Goal: Task Accomplishment & Management: Complete application form

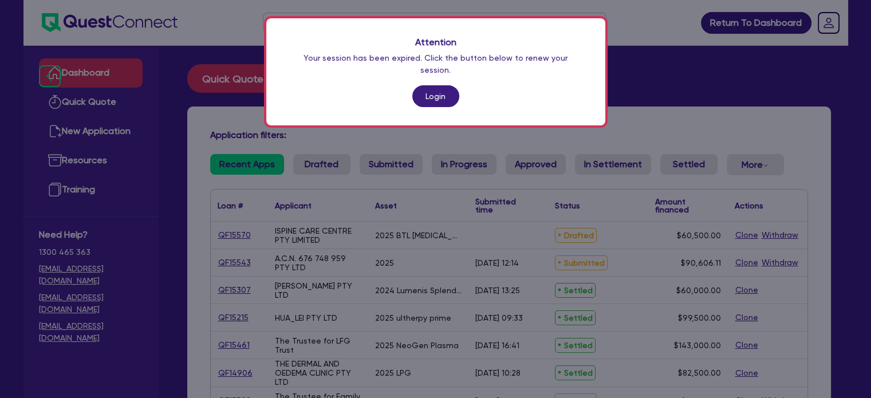
click at [435, 96] on div "Attention Your session has been expired. Click the button below to renew your s…" at bounding box center [435, 71] width 339 height 107
click at [427, 85] on link "Login" at bounding box center [435, 96] width 47 height 22
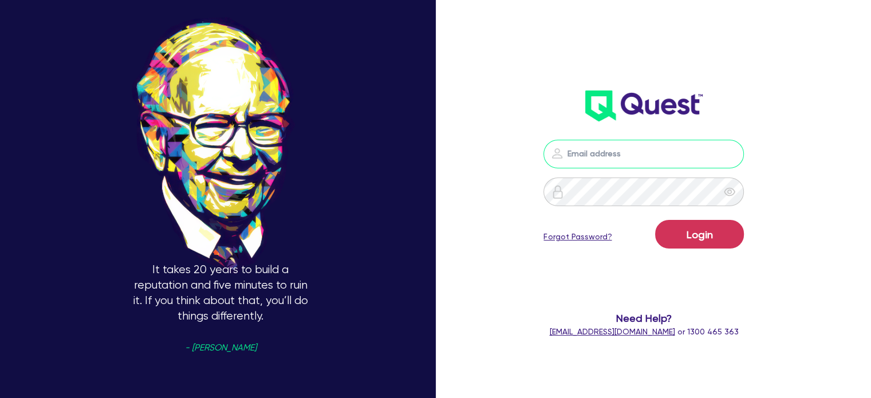
click at [596, 160] on input "email" at bounding box center [644, 154] width 201 height 29
type input "[EMAIL_ADDRESS][PERSON_NAME][DOMAIN_NAME]"
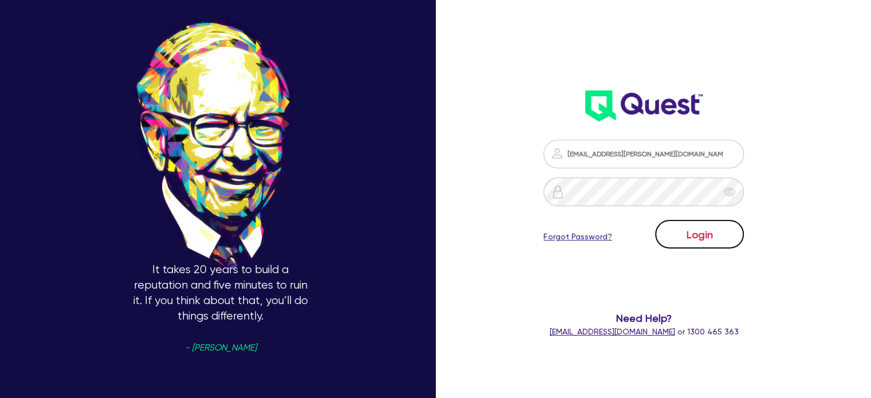
click at [671, 224] on button "Login" at bounding box center [699, 234] width 89 height 29
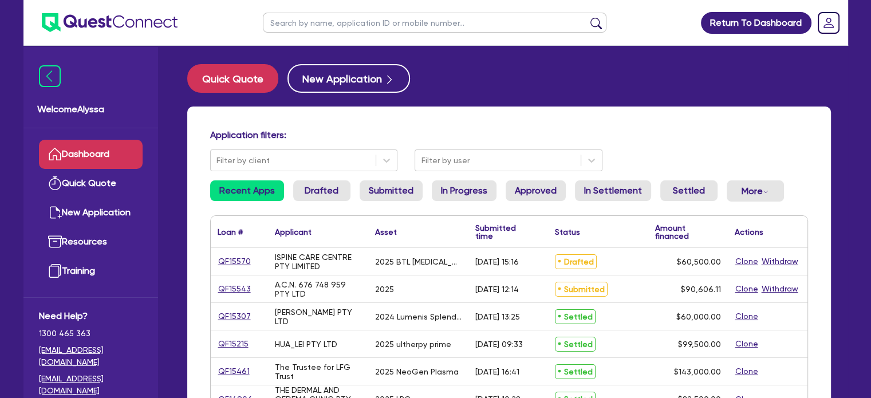
click at [384, 26] on input "text" at bounding box center [435, 23] width 344 height 20
type input "rana"
click at [587, 17] on button "submit" at bounding box center [596, 25] width 18 height 16
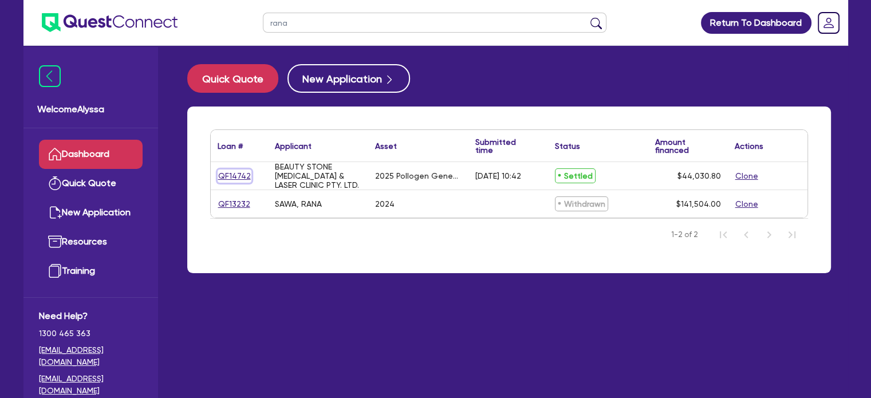
click at [226, 176] on link "QF14742" at bounding box center [235, 176] width 34 height 13
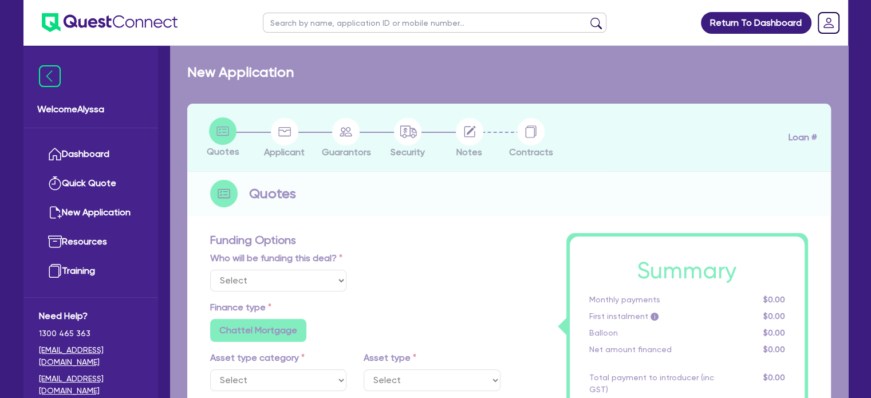
select select "Other"
select select "TERTIARY_ASSETS"
type input "2025"
radio input "true"
type input "44,030.8"
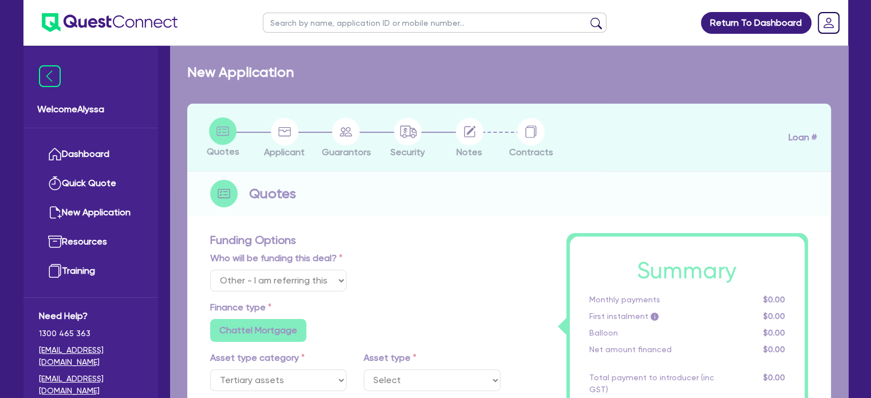
type input "3.63"
type input "1,601.12"
type input "10.5"
type input "350"
radio input "false"
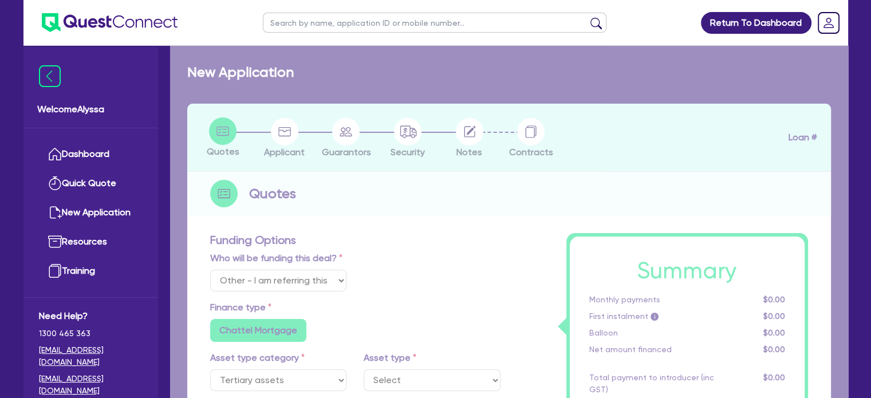
radio input "false"
select select "BEAUTY_EQUIPMENT"
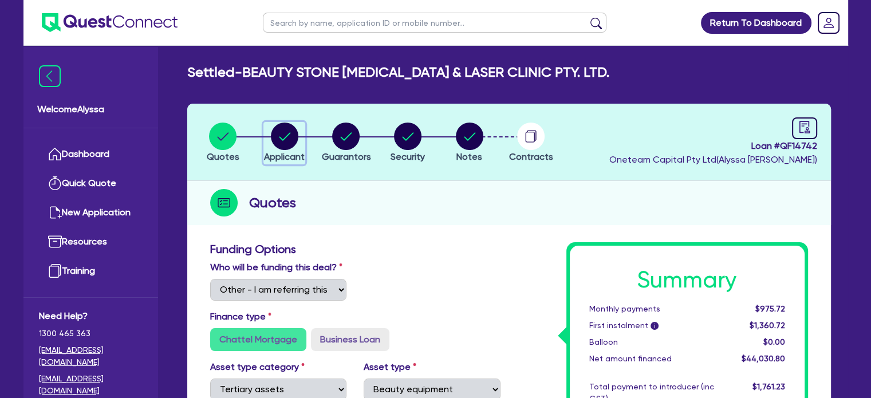
click at [288, 144] on circle "button" at bounding box center [284, 136] width 27 height 27
select select "COMPANY"
select select "HEALTH_BEAUTY"
select select "HAIR_BEAUTY_SALONS"
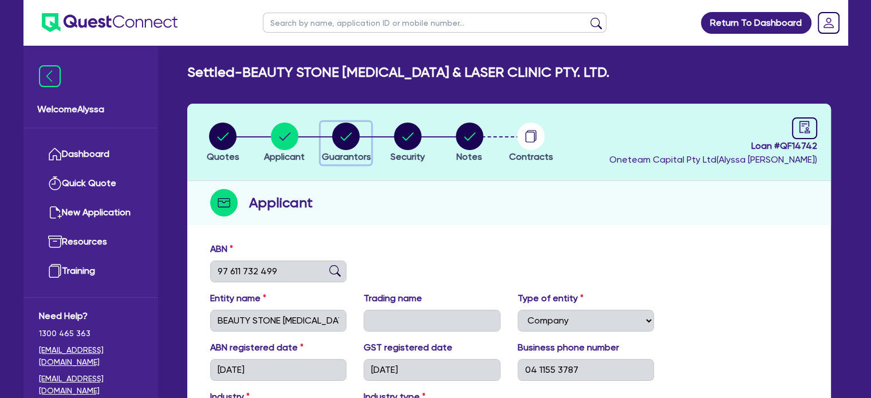
click at [333, 133] on circle "button" at bounding box center [345, 136] width 27 height 27
select select "MRS"
select select "[GEOGRAPHIC_DATA]"
select select "MARRIED"
select select "CASH"
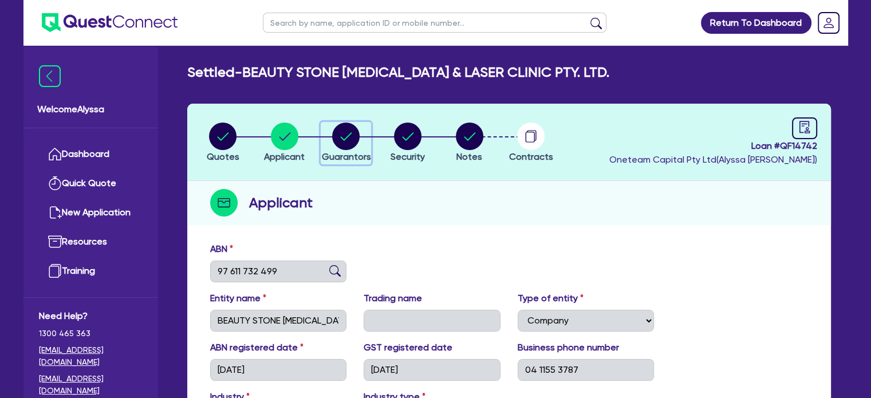
select select "VEHICLE"
select select "HOUSEHOLD_PERSONAL"
select select "VEHICLE_LOAN"
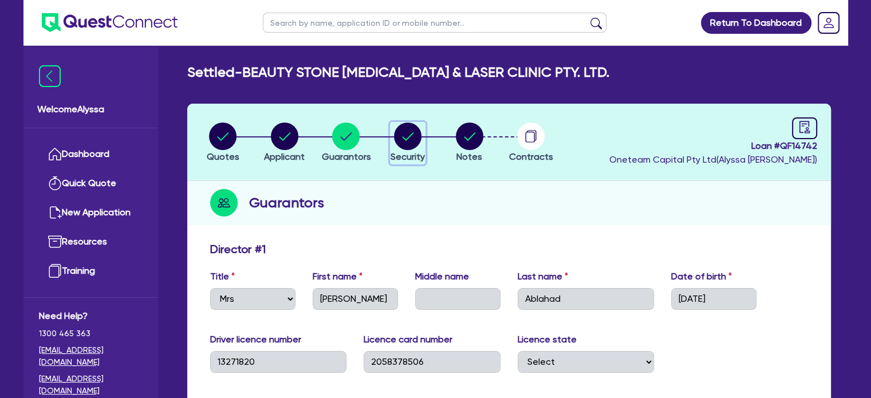
click at [418, 136] on circle "button" at bounding box center [407, 136] width 27 height 27
select select "TERTIARY_ASSETS"
select select "BEAUTY_EQUIPMENT"
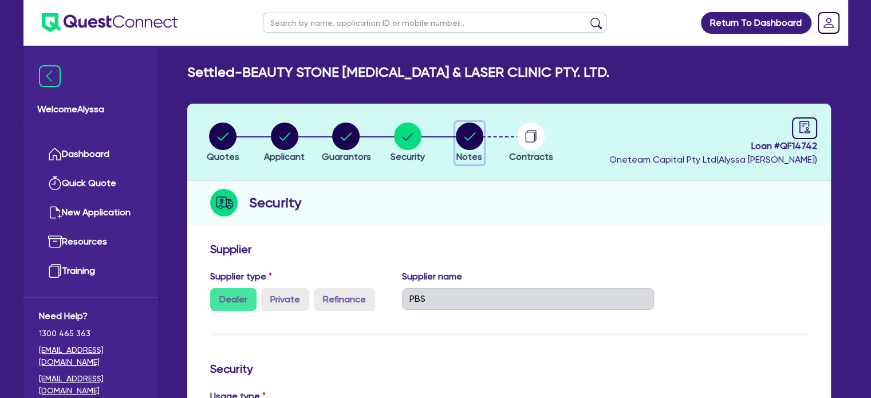
click at [477, 162] on button "Notes" at bounding box center [469, 143] width 29 height 42
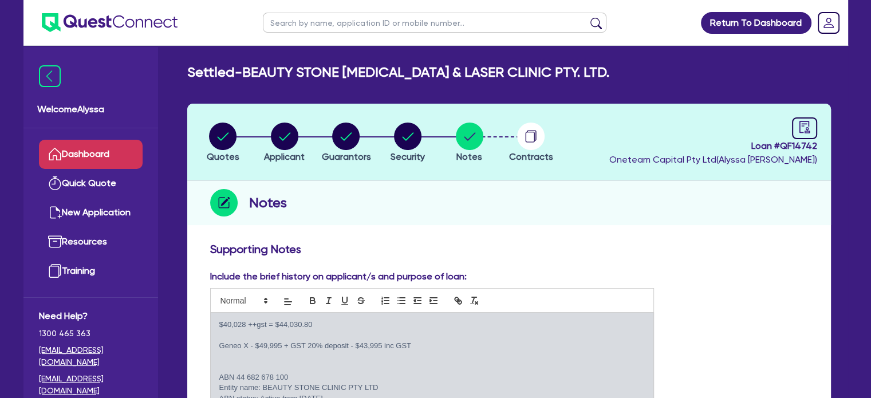
click at [82, 155] on link "Dashboard" at bounding box center [91, 154] width 104 height 29
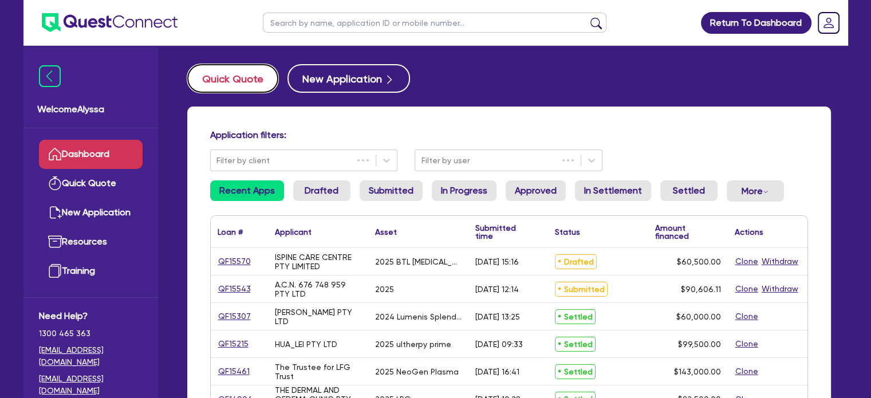
click at [243, 81] on button "Quick Quote" at bounding box center [232, 78] width 91 height 29
select select "Other"
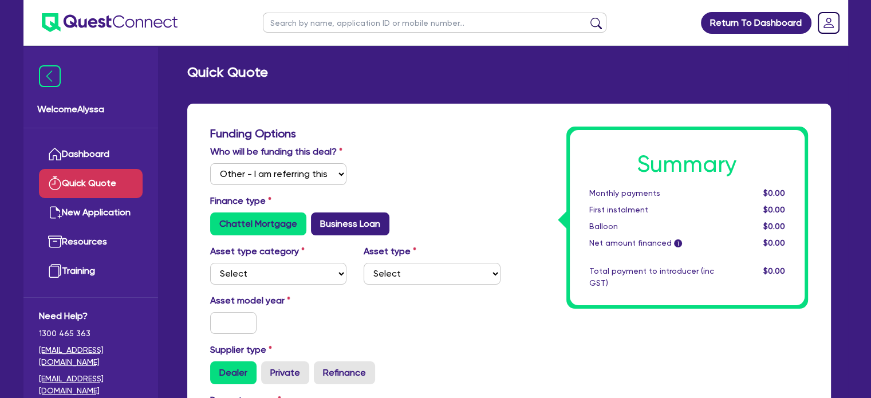
click at [327, 227] on label "Business Loan" at bounding box center [350, 224] width 78 height 23
click at [319, 220] on input "Business Loan" at bounding box center [314, 216] width 7 height 7
radio input "true"
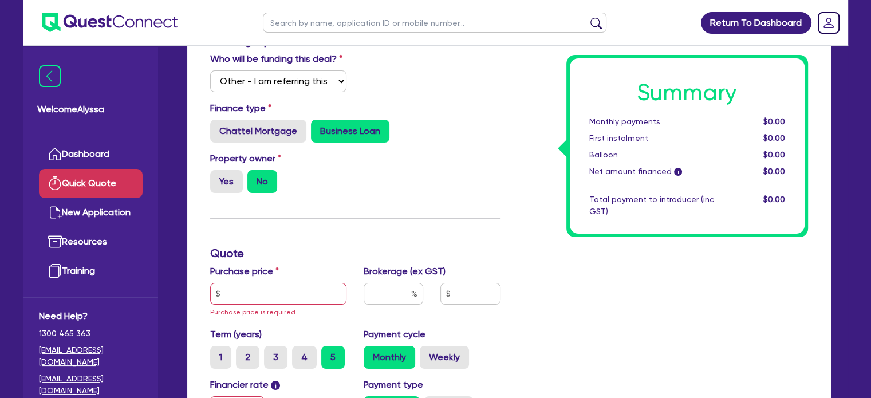
scroll to position [93, 0]
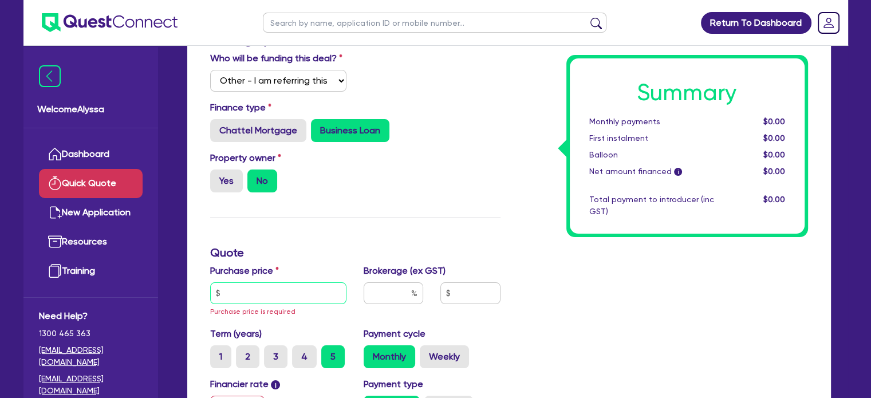
click at [257, 295] on input "text" at bounding box center [278, 293] width 137 height 22
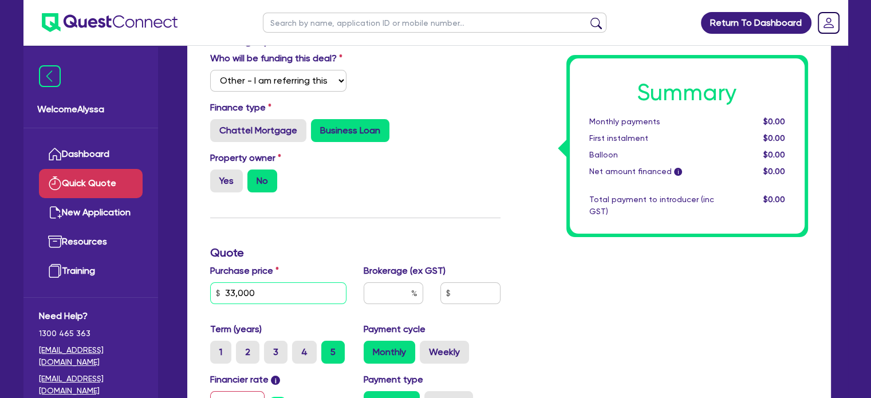
type input "33,000"
click at [398, 288] on input "text" at bounding box center [394, 293] width 60 height 22
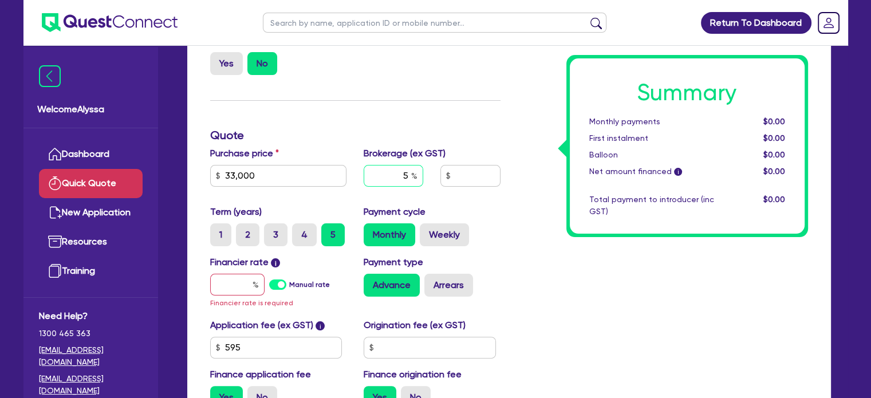
scroll to position [212, 0]
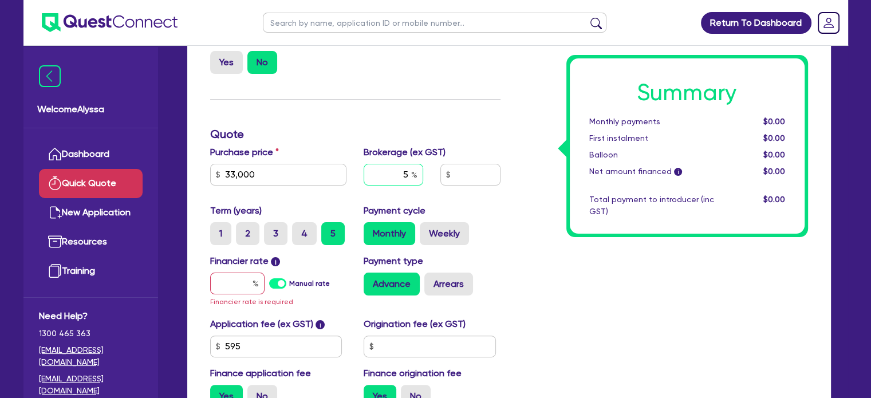
type input "5"
click at [249, 285] on input "text" at bounding box center [237, 284] width 54 height 22
type input "1"
type input "1,682.73"
type input "10"
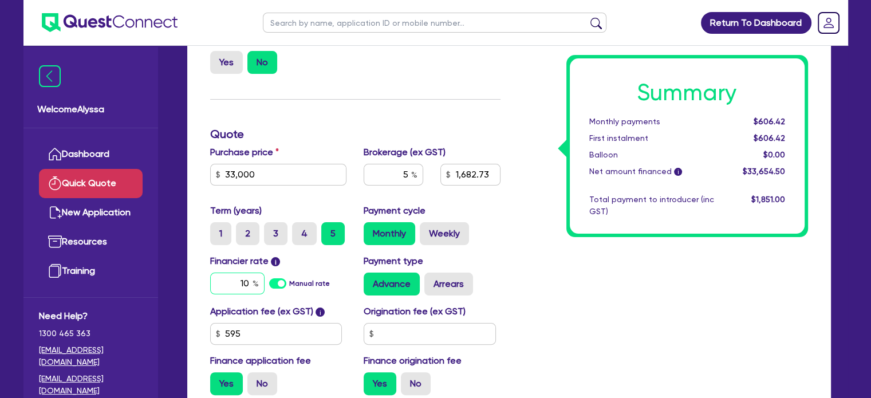
type input "1,682.73"
type input "10."
type input "1,682.73"
type input "10.4"
type input "1,682.73"
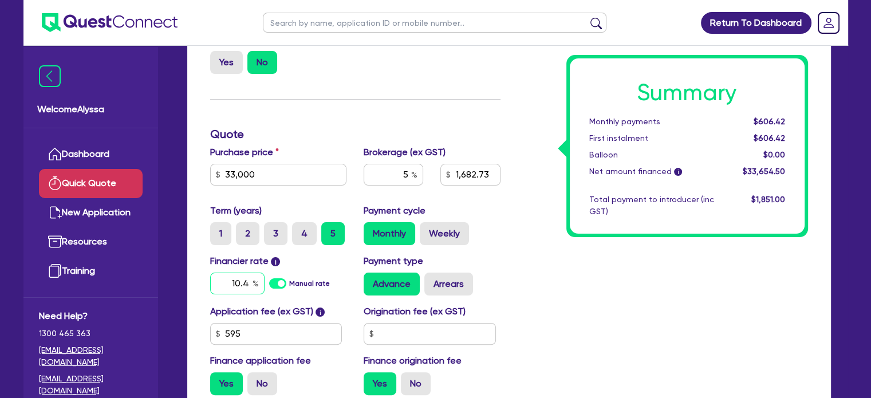
type input "10.45"
type input "1,682.73"
type input "10.4"
type input "1,682.73"
type input "10."
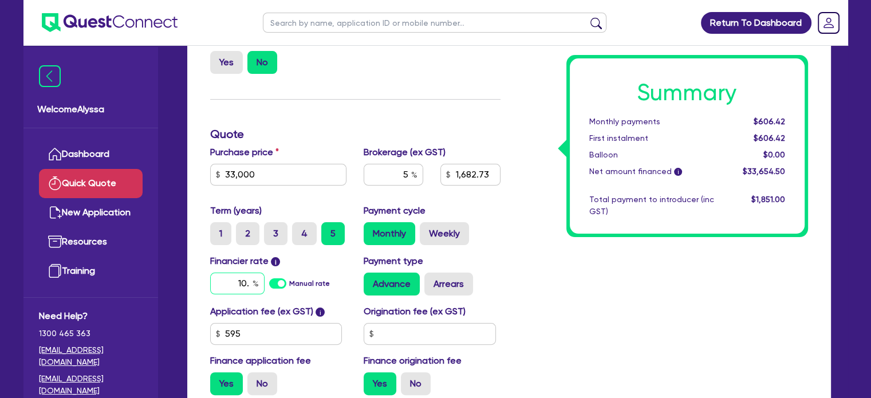
type input "1,682.73"
type input "10.5"
click at [527, 288] on div "Summary Monthly payments $606.42 First instalment $606.42 Balloon $0.00 Net amo…" at bounding box center [663, 160] width 308 height 490
type input "1,682.73"
click at [298, 226] on input "4" at bounding box center [295, 225] width 7 height 7
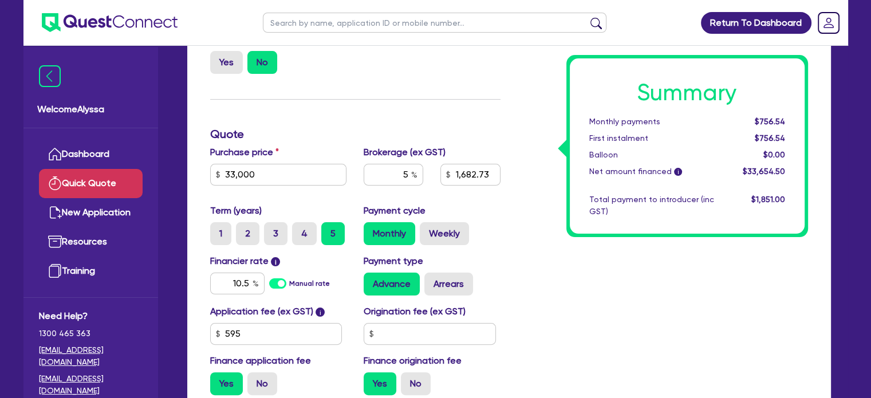
radio input "true"
type input "1,682.73"
click at [282, 227] on label "3" at bounding box center [275, 233] width 23 height 23
click at [272, 227] on input "3" at bounding box center [267, 225] width 7 height 7
radio input "true"
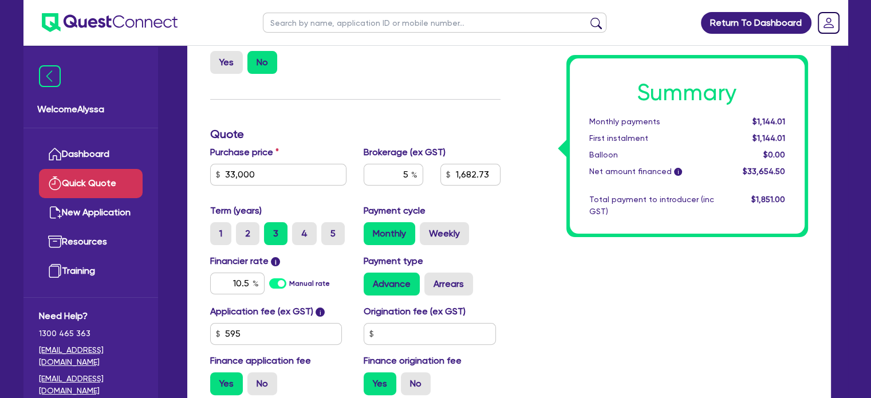
type input "1,682.73"
click at [247, 235] on label "2" at bounding box center [247, 233] width 23 height 23
click at [243, 230] on input "2" at bounding box center [239, 225] width 7 height 7
radio input "true"
type input "1,682.73"
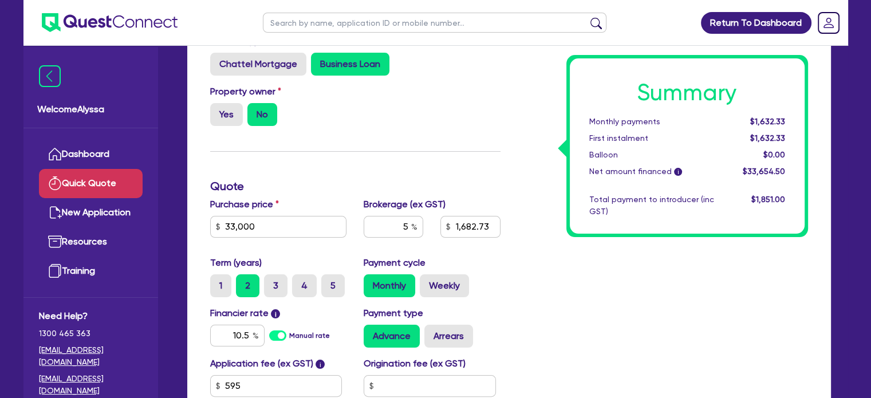
scroll to position [160, 0]
drag, startPoint x: 257, startPoint y: 229, endPoint x: 183, endPoint y: 227, distance: 73.9
click at [183, 227] on div "Funding Options Who will be funding this deal? Select I will fund 100% I will c…" at bounding box center [509, 235] width 661 height 585
paste input "8,305."
type input "8,305.00"
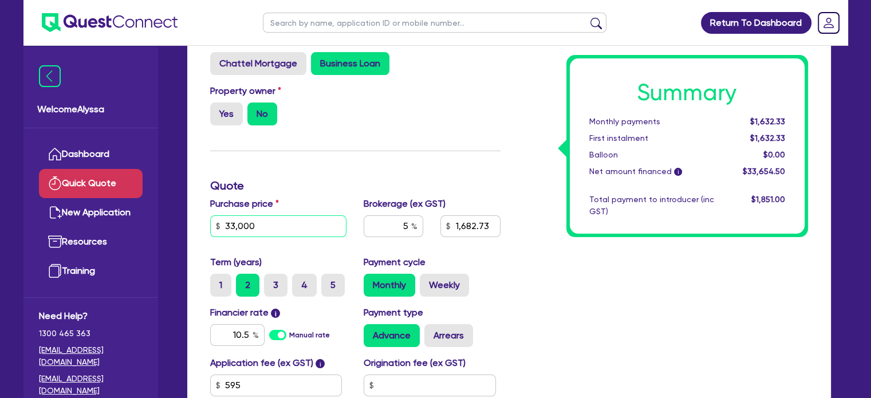
type input "1,682.73"
type input "8,305.00"
click at [303, 191] on h3 "Quote" at bounding box center [355, 186] width 290 height 14
type input "447.98"
click at [390, 229] on input "5" at bounding box center [394, 226] width 60 height 22
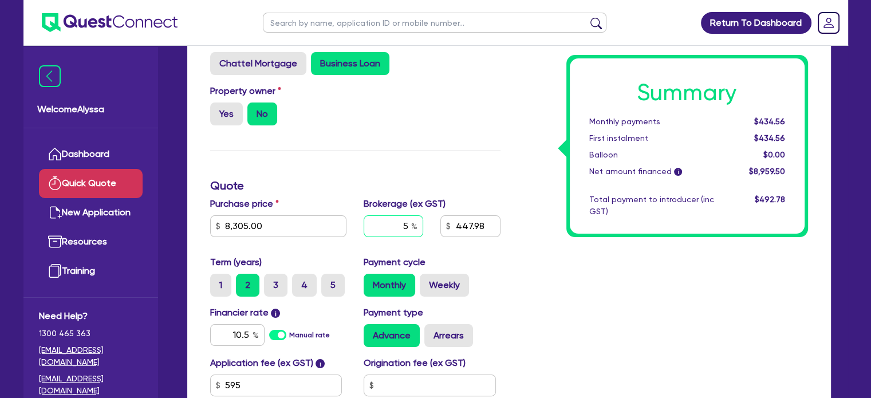
click at [390, 229] on input "5" at bounding box center [394, 226] width 60 height 22
click at [225, 339] on input "10.5" at bounding box center [237, 335] width 54 height 22
drag, startPoint x: 768, startPoint y: 120, endPoint x: 785, endPoint y: 120, distance: 17.2
click at [274, 229] on input "8,305.00" at bounding box center [278, 226] width 137 height 22
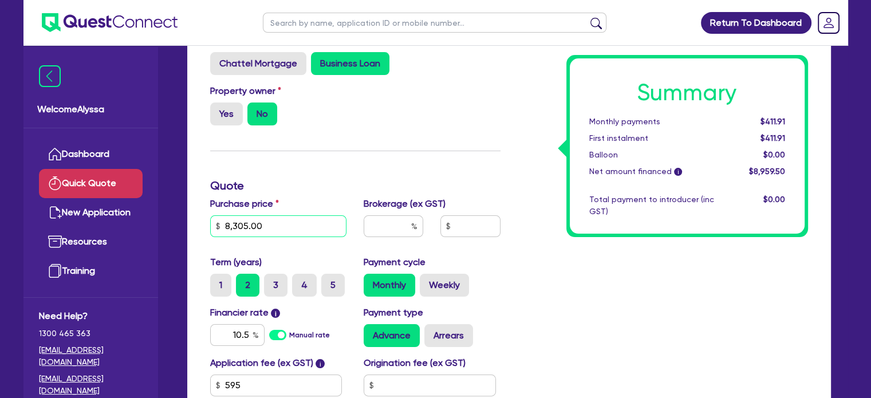
click at [274, 229] on input "8,305.00" at bounding box center [278, 226] width 137 height 22
type input "5"
type input "60,500"
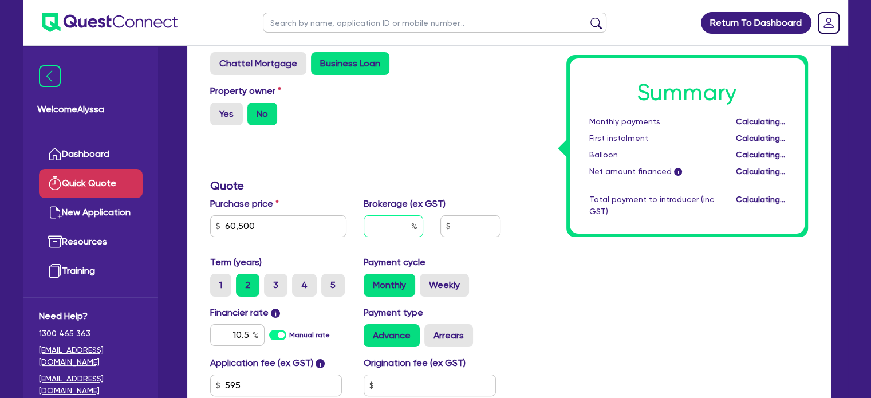
click at [393, 219] on input "text" at bounding box center [394, 226] width 60 height 22
type input "5"
click at [247, 187] on h3 "Quote" at bounding box center [355, 186] width 290 height 14
type input "3,057.73"
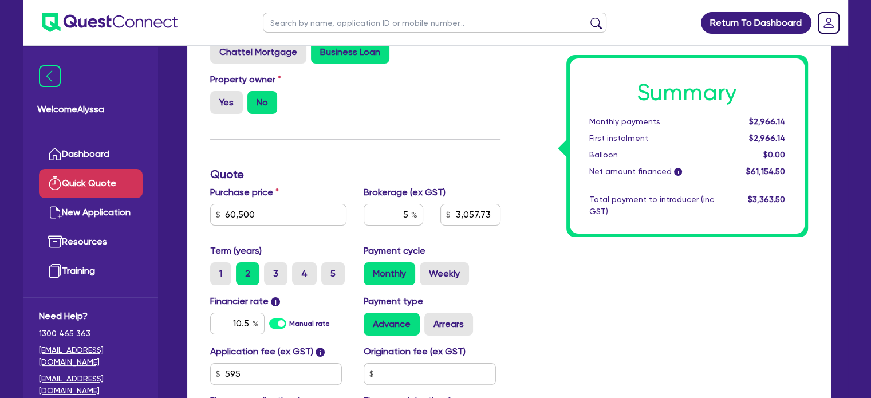
scroll to position [173, 0]
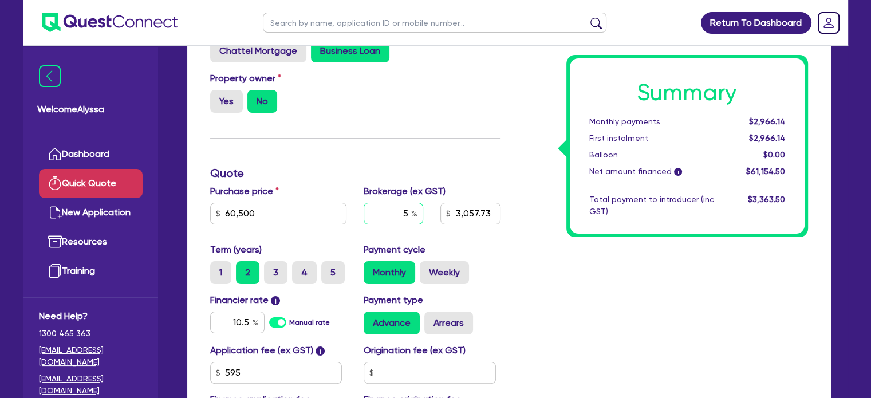
click at [408, 212] on input "5" at bounding box center [394, 214] width 60 height 22
type input "4"
type input "3,057.73"
type input "4"
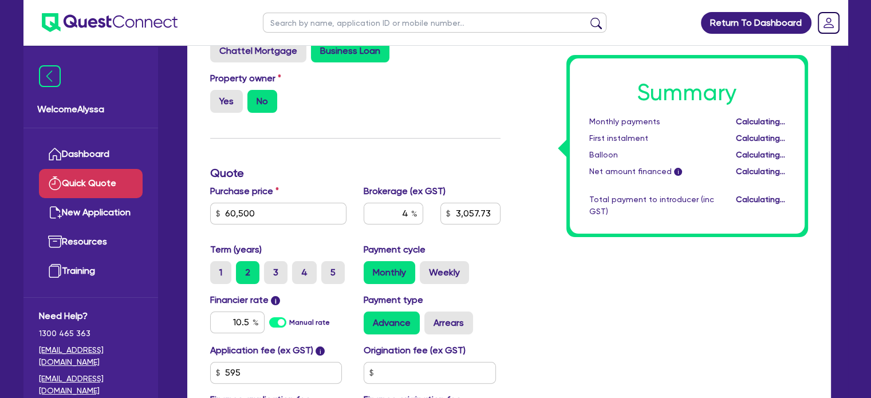
click at [439, 154] on div "Funding Options Who will be funding this deal? Select I will fund 100% I will c…" at bounding box center [356, 199] width 308 height 490
type input "2,446.18"
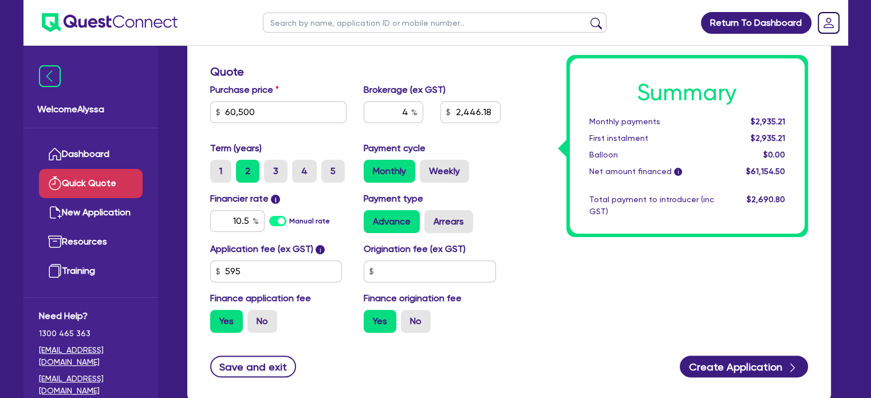
scroll to position [281, 0]
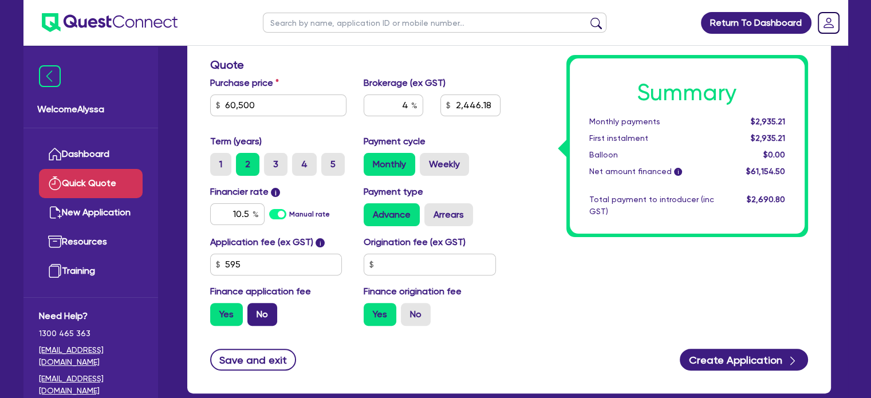
click at [251, 316] on label "No" at bounding box center [262, 314] width 30 height 23
click at [251, 311] on input "No" at bounding box center [250, 306] width 7 height 7
radio input "true"
type input "2,420"
click at [333, 161] on label "5" at bounding box center [332, 164] width 23 height 23
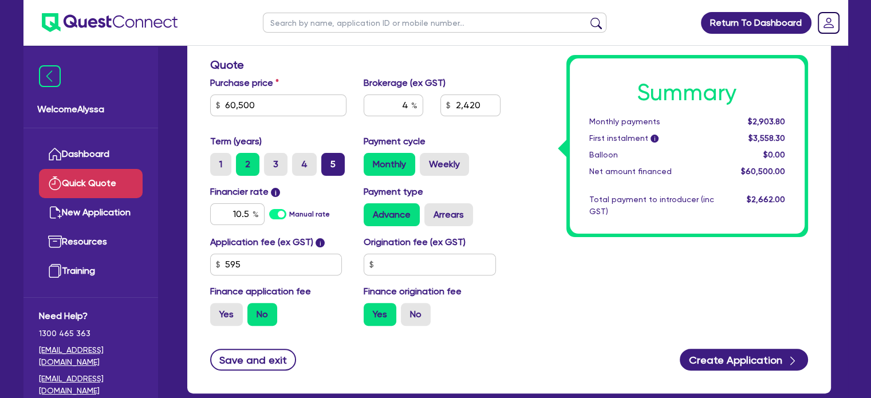
click at [329, 160] on input "5" at bounding box center [324, 156] width 7 height 7
radio input "true"
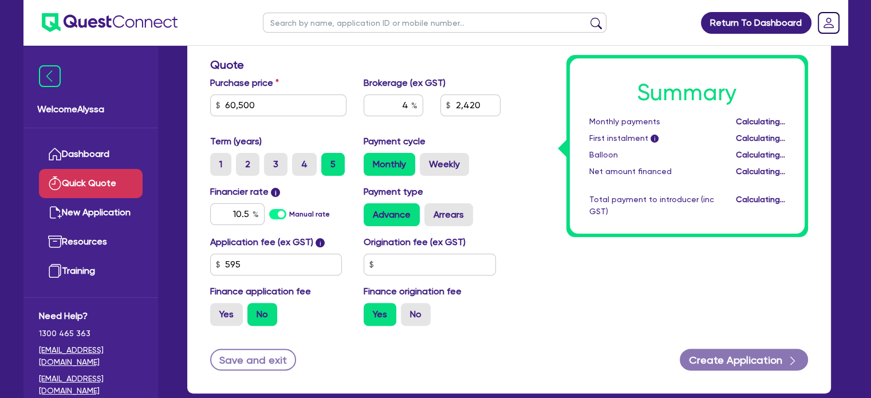
type input "2,420"
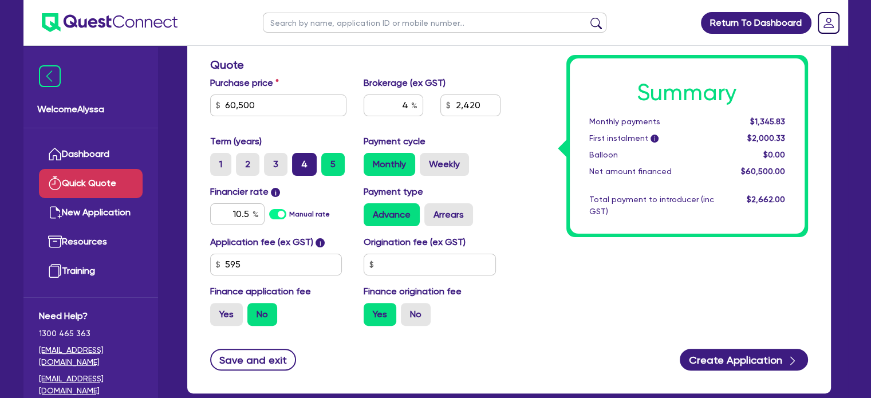
click at [306, 167] on label "4" at bounding box center [304, 164] width 25 height 23
click at [300, 160] on input "4" at bounding box center [295, 156] width 7 height 7
radio input "true"
type input "2,420"
click at [280, 162] on label "3" at bounding box center [275, 164] width 23 height 23
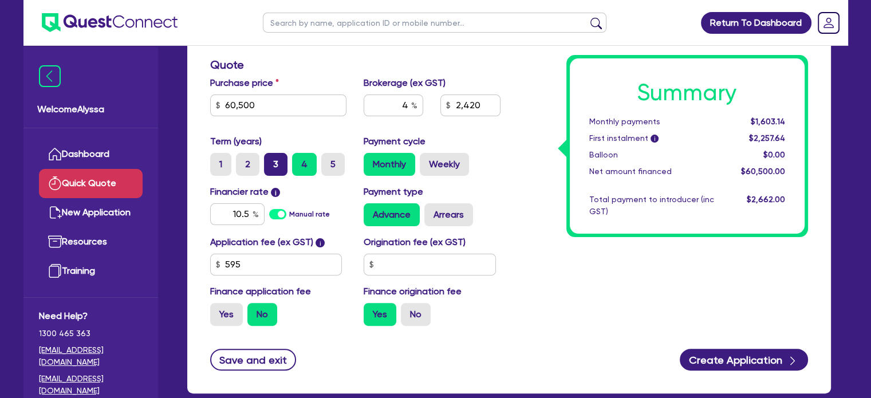
click at [272, 160] on input "3" at bounding box center [267, 156] width 7 height 7
radio input "true"
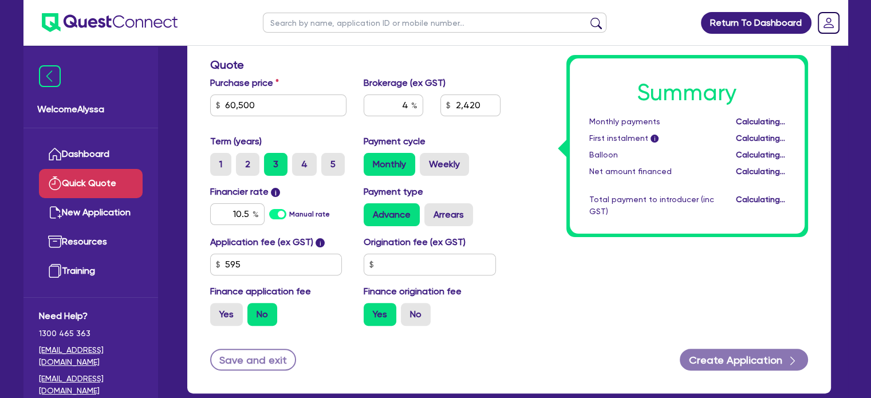
type input "2,420"
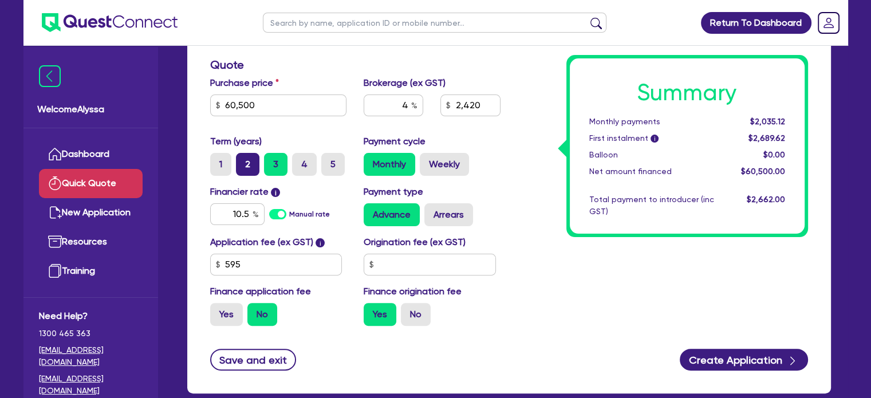
click at [243, 162] on label "2" at bounding box center [247, 164] width 23 height 23
click at [243, 160] on input "2" at bounding box center [239, 156] width 7 height 7
radio input "true"
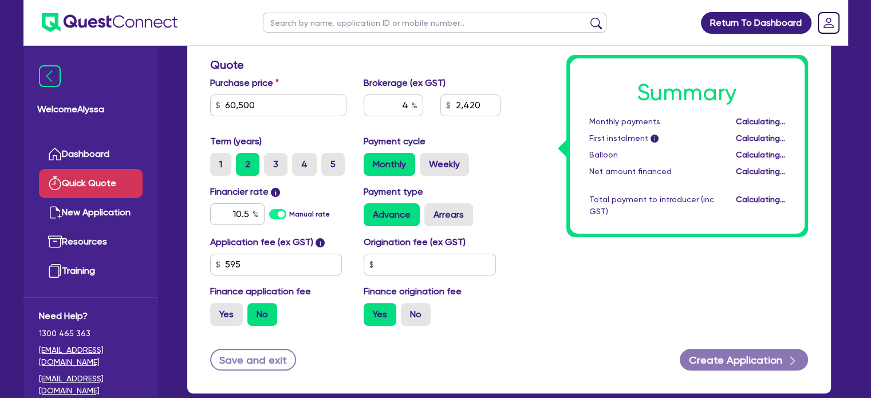
type input "2,420"
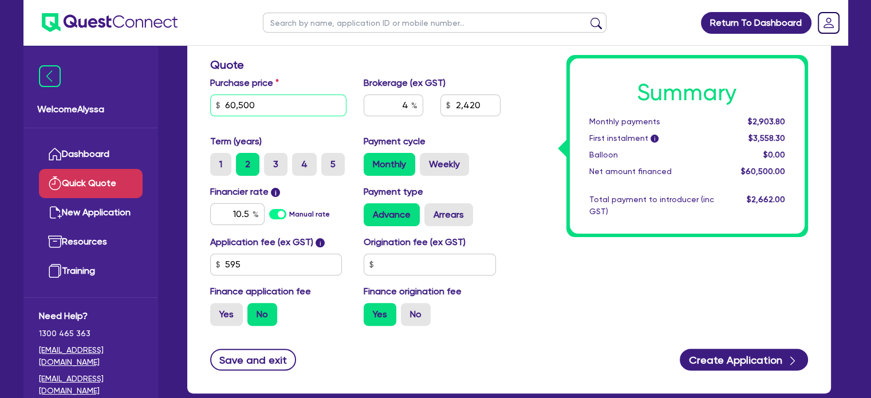
click at [255, 104] on input "60,500" at bounding box center [278, 106] width 137 height 22
type input "2"
type input "2,420"
type input "26"
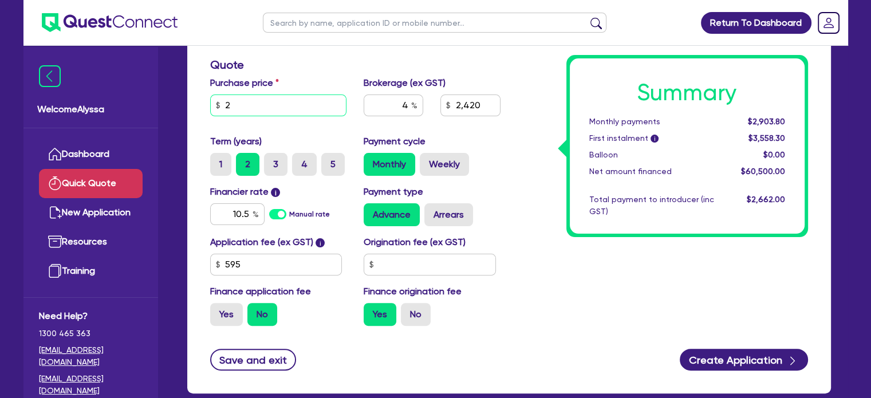
type input "2,420"
type input "269"
type input "2,420"
type input "2,695"
type input "2,420"
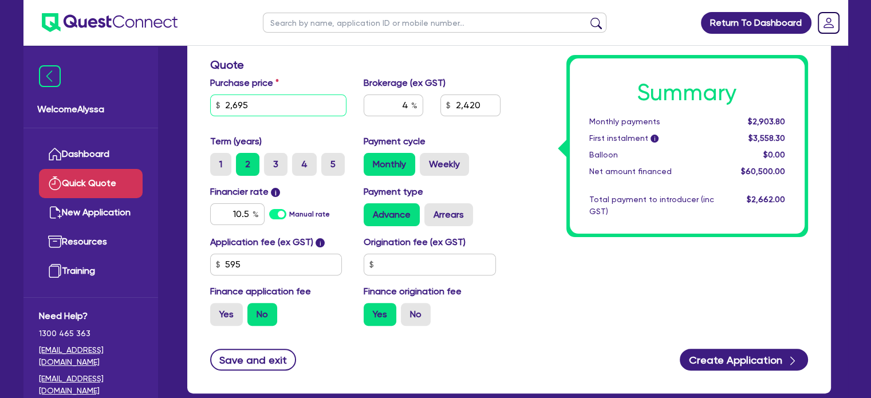
type input "26,950"
type input "2,420"
type input "26,950"
click at [528, 300] on div "Summary Monthly payments $2,903.80 First instalment i $3,558.30 Balloon $0.00 N…" at bounding box center [663, 90] width 308 height 490
type input "1,078"
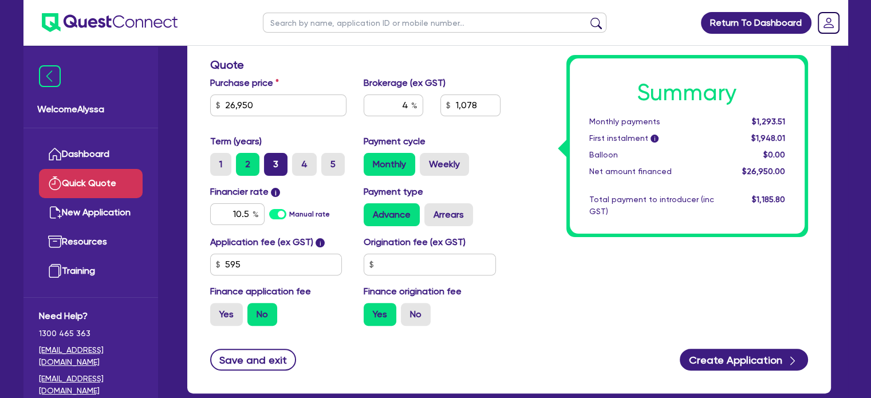
click at [274, 161] on label "3" at bounding box center [275, 164] width 23 height 23
click at [272, 160] on input "3" at bounding box center [267, 156] width 7 height 7
radio input "true"
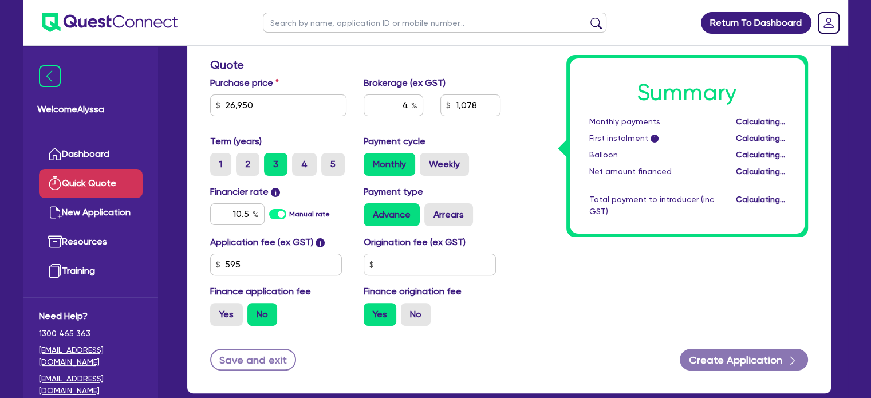
type input "1,078"
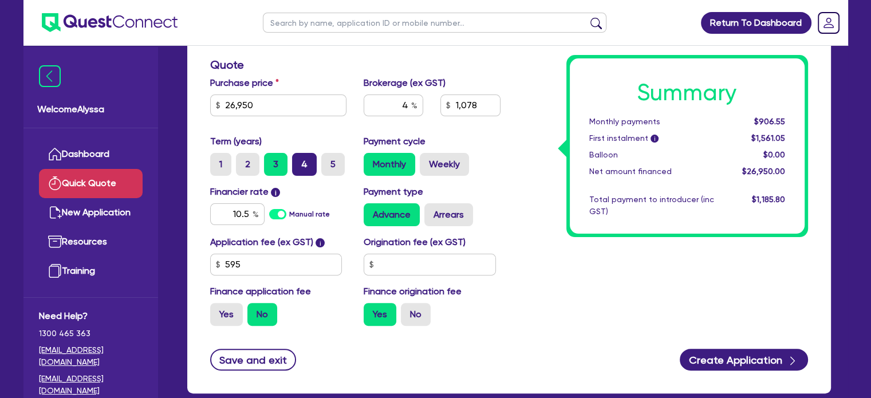
click at [301, 172] on label "4" at bounding box center [304, 164] width 25 height 23
click at [300, 160] on input "4" at bounding box center [295, 156] width 7 height 7
radio input "true"
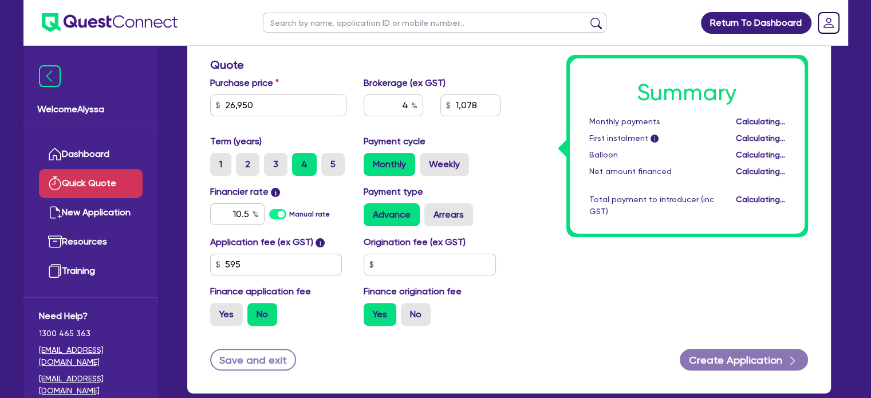
type input "1,078"
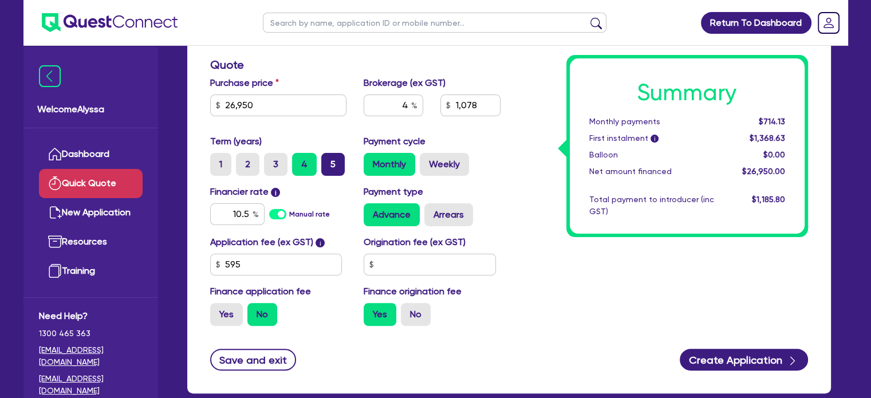
click at [339, 163] on label "5" at bounding box center [332, 164] width 23 height 23
click at [329, 160] on input "5" at bounding box center [324, 156] width 7 height 7
radio input "true"
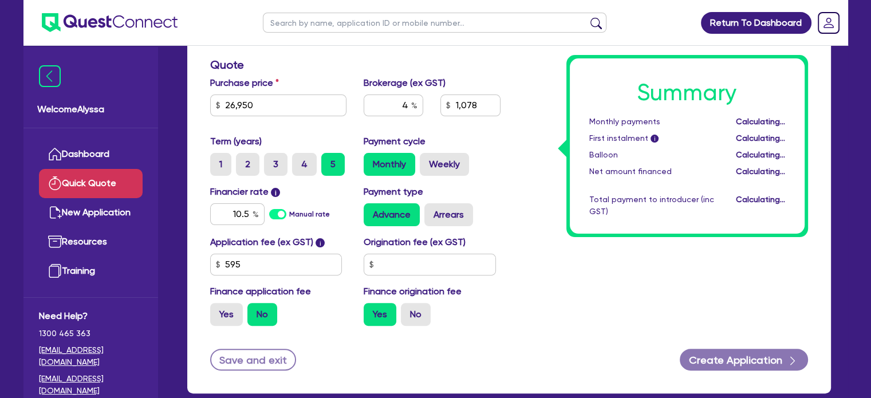
type input "1,078"
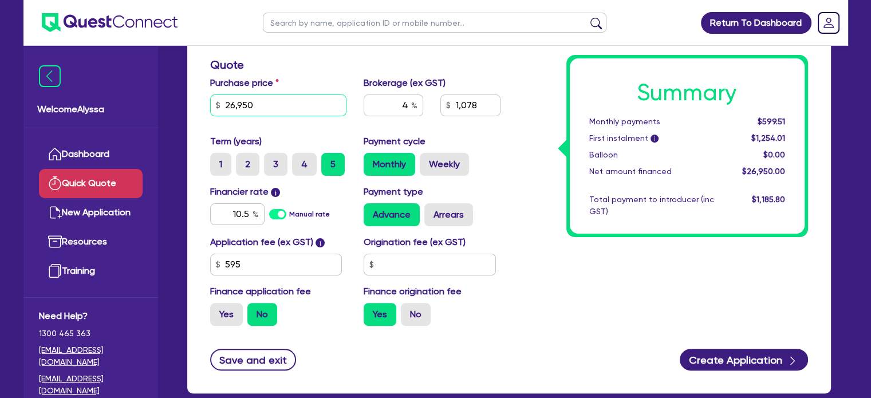
drag, startPoint x: 284, startPoint y: 107, endPoint x: 183, endPoint y: 109, distance: 100.9
click at [183, 109] on div "Funding Options Who will be funding this deal? Select I will fund 100% I will c…" at bounding box center [509, 114] width 661 height 585
type input "5"
type input "1,078"
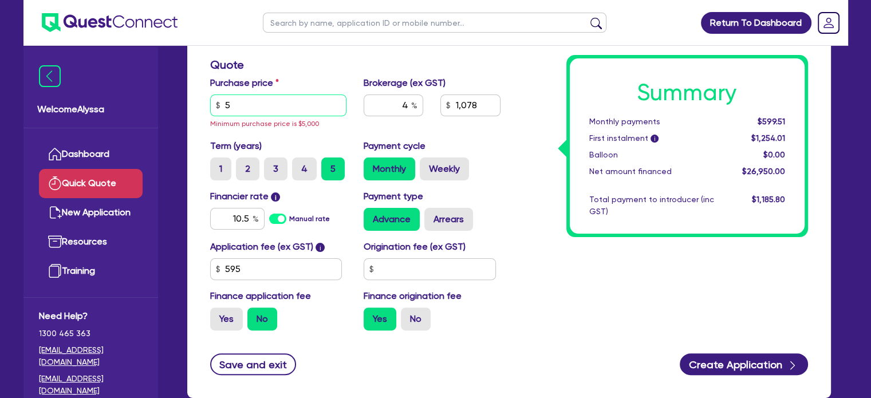
type input "52"
type input "1,078"
type input "522"
type input "1,078"
type input "5,225"
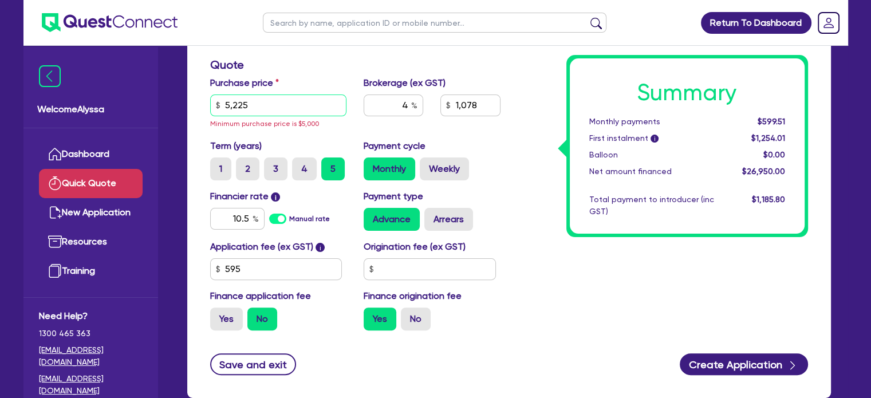
type input "209"
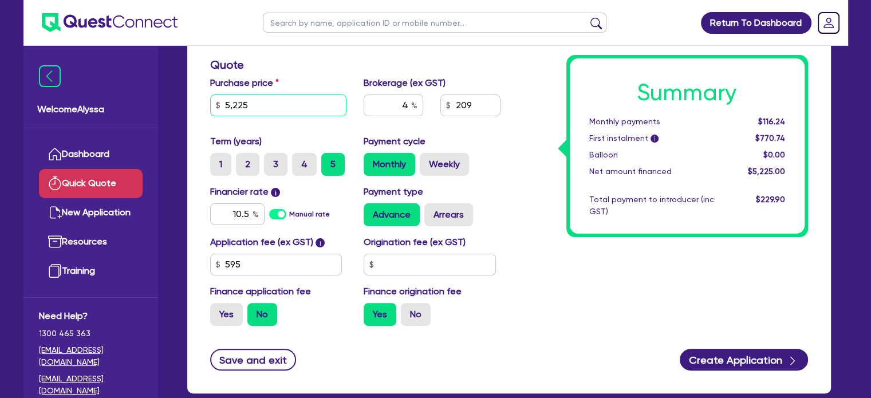
type input "5,225"
click at [555, 246] on div "Summary Monthly payments $116.24 First instalment i $770.74 Balloon $0.00 Net a…" at bounding box center [663, 90] width 308 height 490
click at [310, 161] on label "4" at bounding box center [304, 164] width 25 height 23
click at [300, 160] on input "4" at bounding box center [295, 156] width 7 height 7
radio input "true"
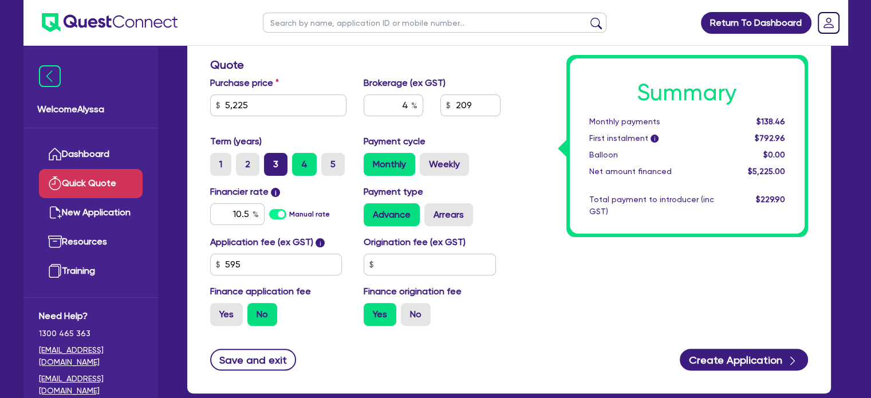
click at [278, 159] on label "3" at bounding box center [275, 164] width 23 height 23
click at [272, 159] on input "3" at bounding box center [267, 156] width 7 height 7
radio input "true"
click at [249, 167] on label "2" at bounding box center [247, 164] width 23 height 23
click at [243, 160] on input "2" at bounding box center [239, 156] width 7 height 7
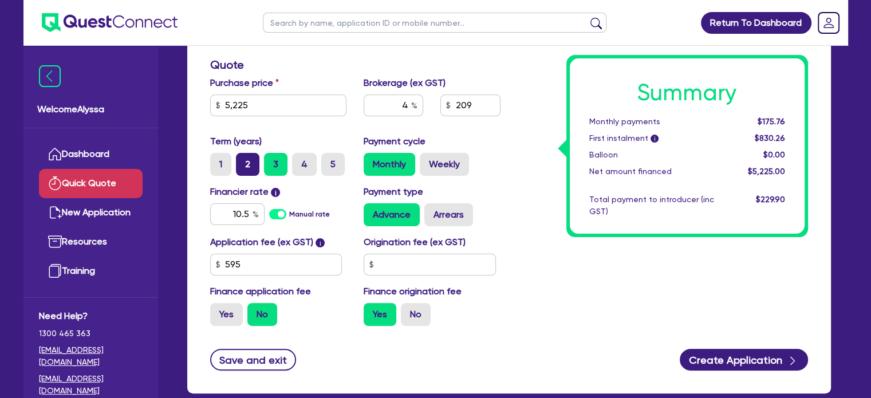
radio input "true"
drag, startPoint x: 309, startPoint y: 96, endPoint x: 190, endPoint y: 89, distance: 119.9
click at [190, 89] on div "Funding Options Who will be funding this deal? Select I will fund 100% I will c…" at bounding box center [509, 107] width 644 height 571
type input "20,350"
click at [352, 59] on h3 "Quote" at bounding box center [355, 65] width 290 height 14
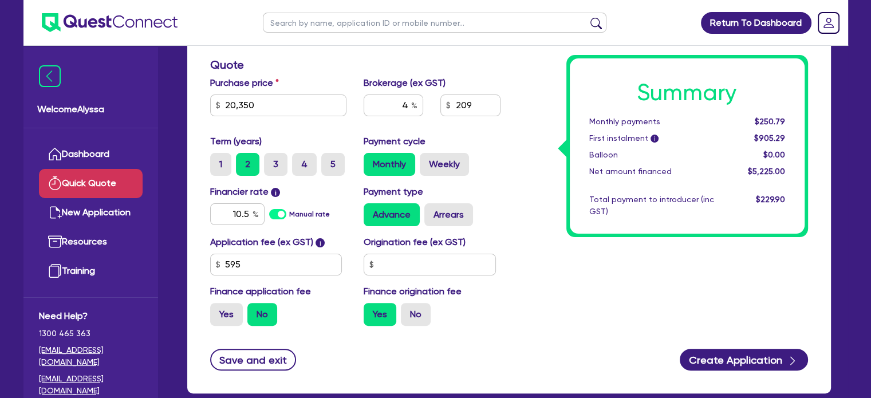
type input "814"
click at [272, 158] on label "3" at bounding box center [275, 164] width 23 height 23
click at [272, 158] on input "3" at bounding box center [267, 156] width 7 height 7
radio input "true"
click at [301, 171] on label "4" at bounding box center [304, 164] width 25 height 23
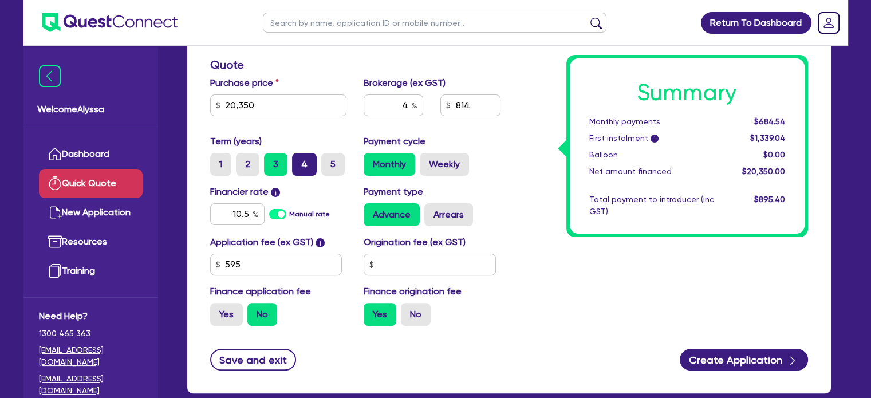
click at [300, 160] on input "4" at bounding box center [295, 156] width 7 height 7
radio input "true"
click at [330, 169] on label "5" at bounding box center [332, 164] width 23 height 23
click at [329, 160] on input "5" at bounding box center [324, 156] width 7 height 7
radio input "true"
